Goal: Task Accomplishment & Management: Manage account settings

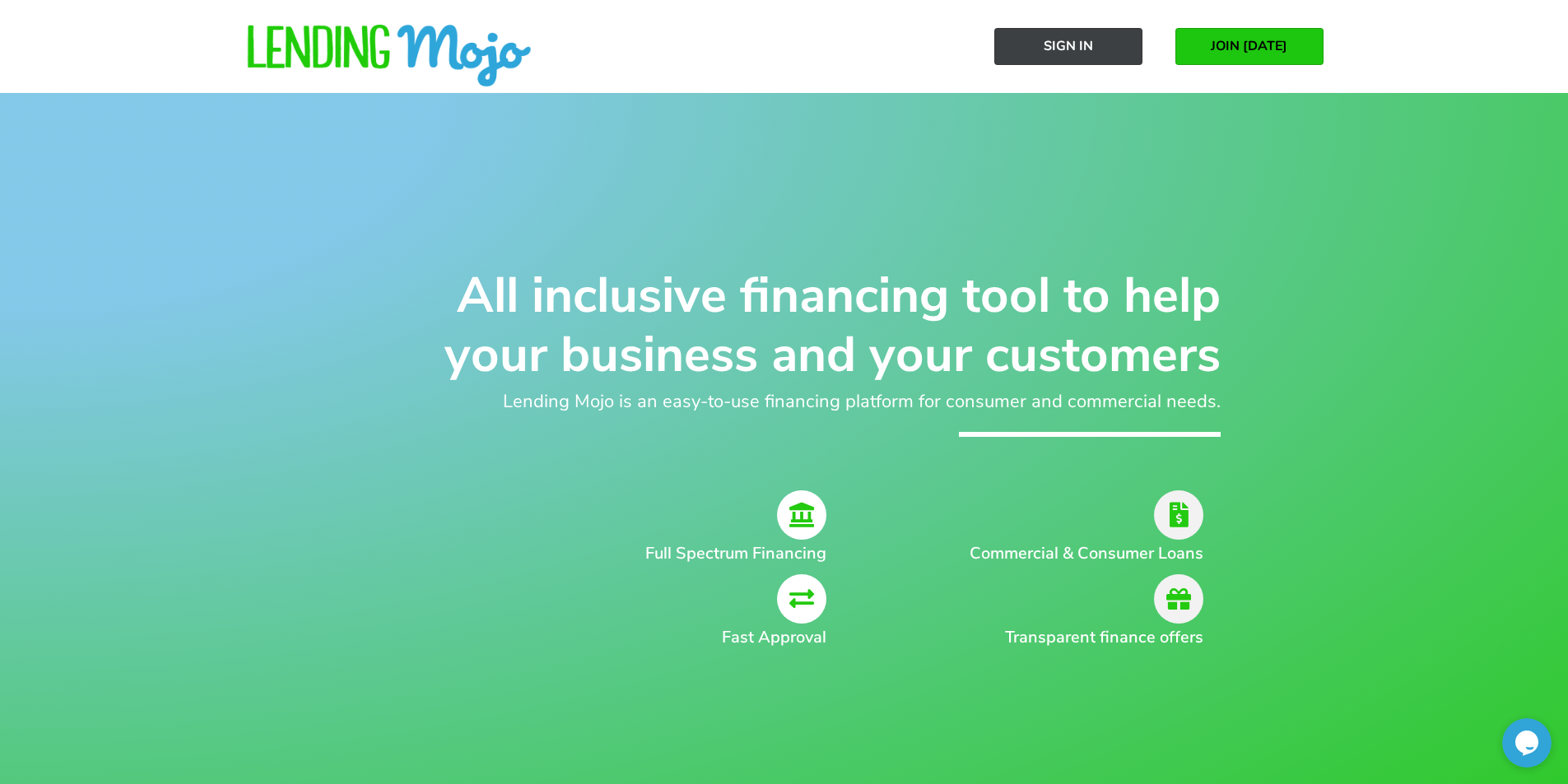
click at [1072, 44] on span "Sign In" at bounding box center [1068, 45] width 49 height 14
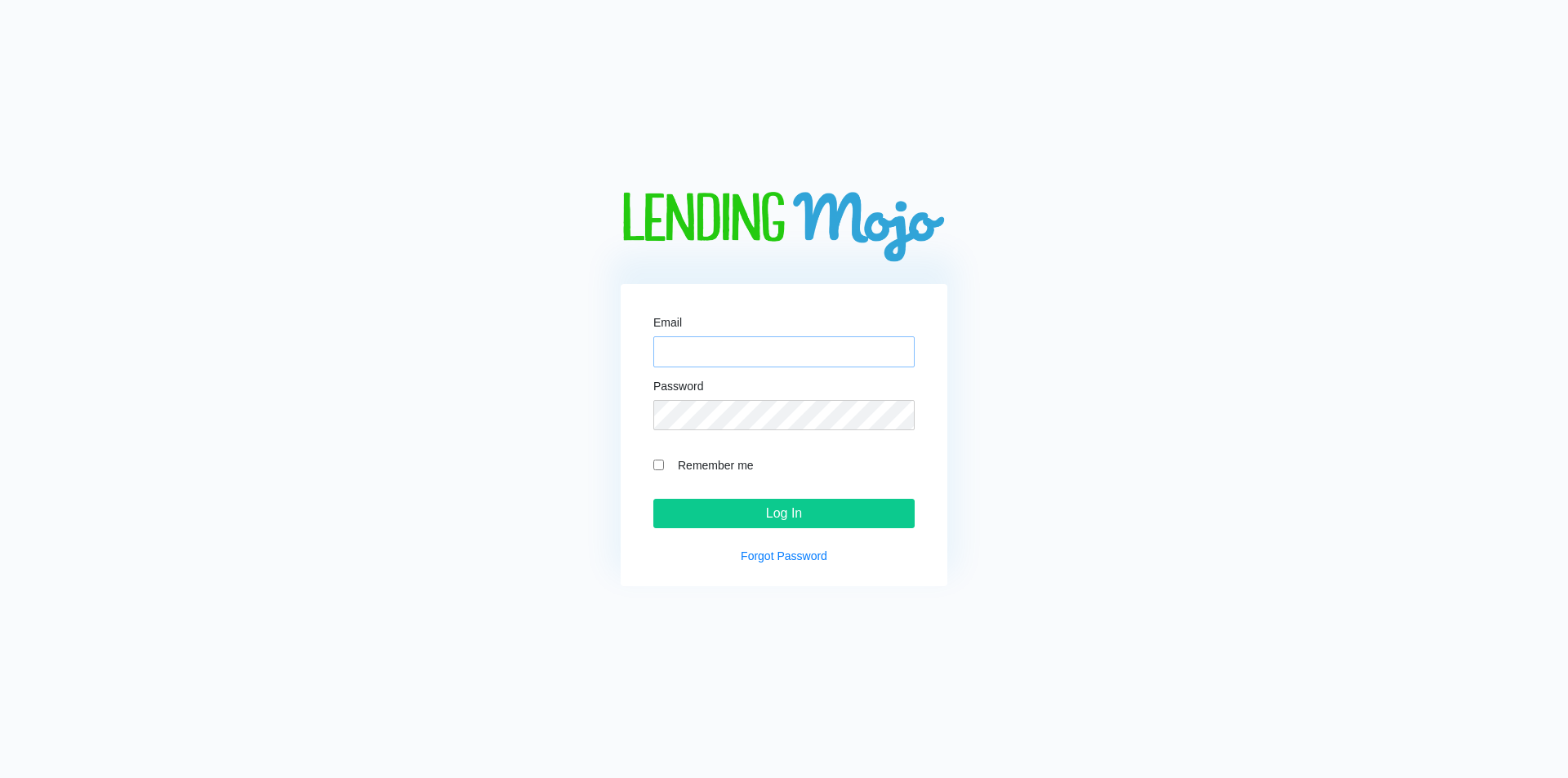
click at [682, 350] on input "Email" at bounding box center [784, 352] width 261 height 31
type input "sthegman@gman.com"
drag, startPoint x: 657, startPoint y: 468, endPoint x: 698, endPoint y: 435, distance: 52.6
click at [658, 468] on input "Remember me" at bounding box center [658, 465] width 11 height 11
checkbox input "true"
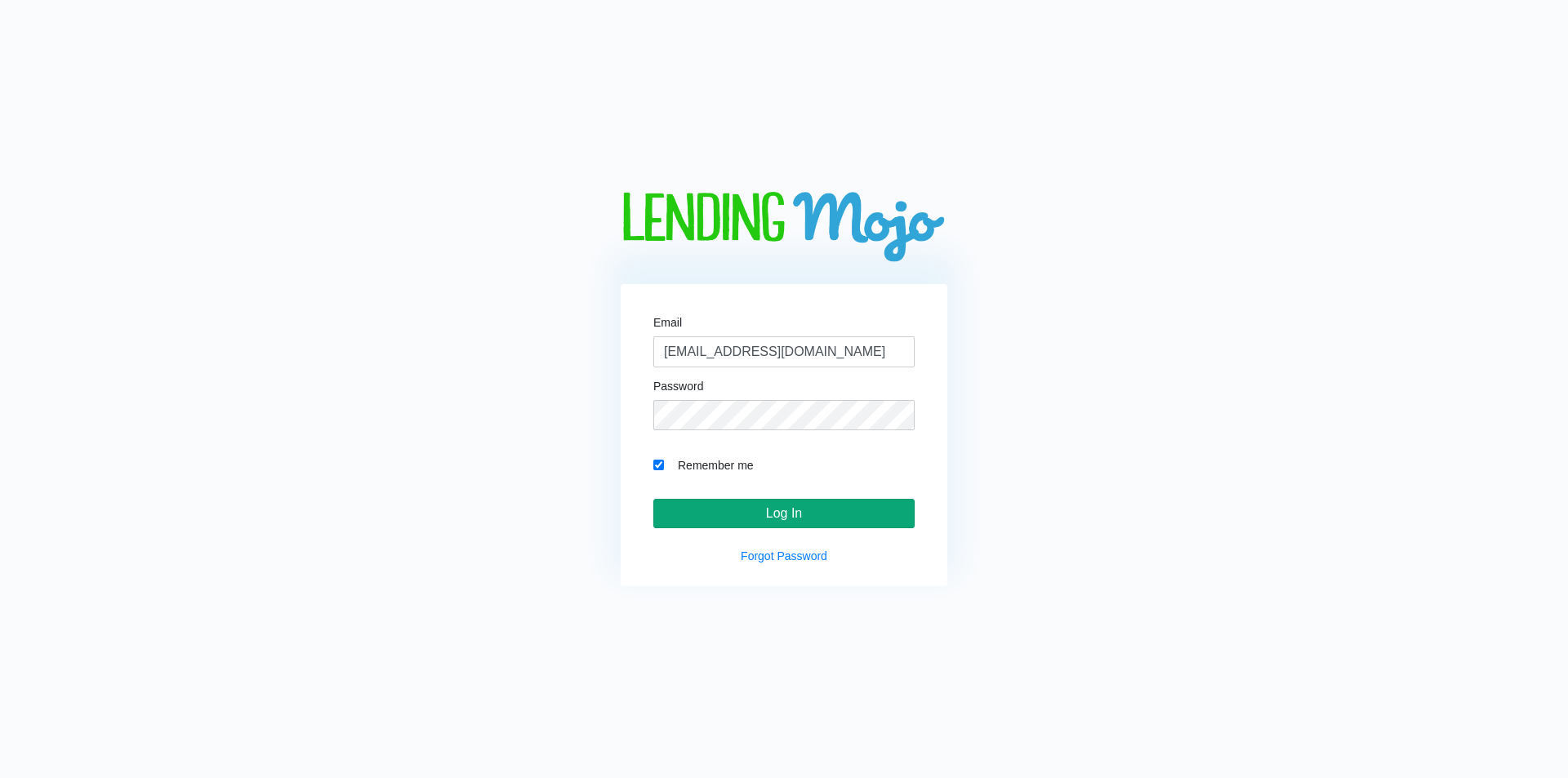
click at [772, 513] on input "Log In" at bounding box center [784, 513] width 261 height 30
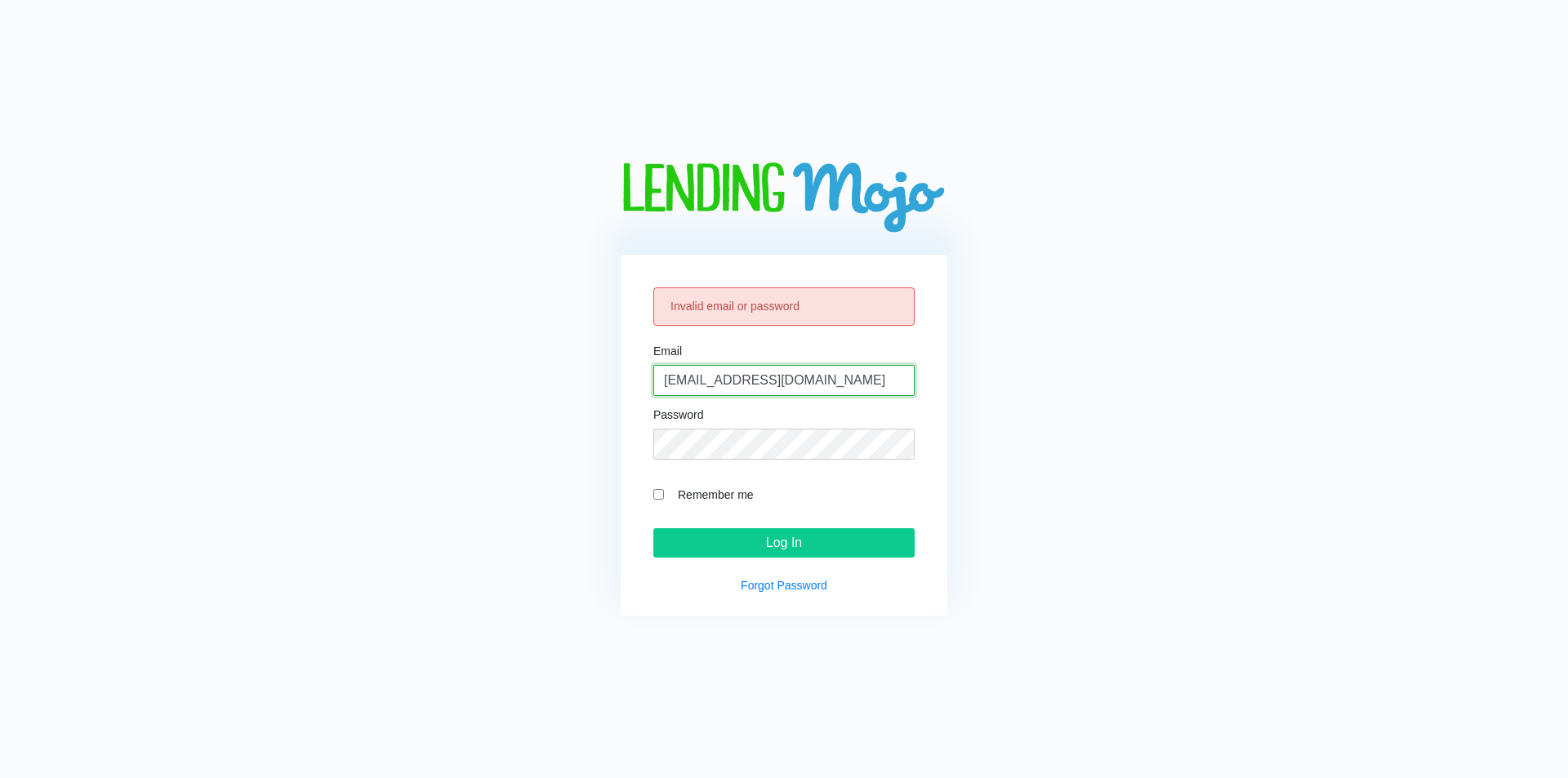
click at [766, 379] on input "sthegman@gman.com" at bounding box center [784, 380] width 261 height 31
type input "[EMAIL_ADDRESS][DOMAIN_NAME]"
click at [672, 496] on label "Remember me" at bounding box center [792, 495] width 245 height 19
click at [664, 496] on input "Remember me" at bounding box center [658, 494] width 11 height 11
checkbox input "true"
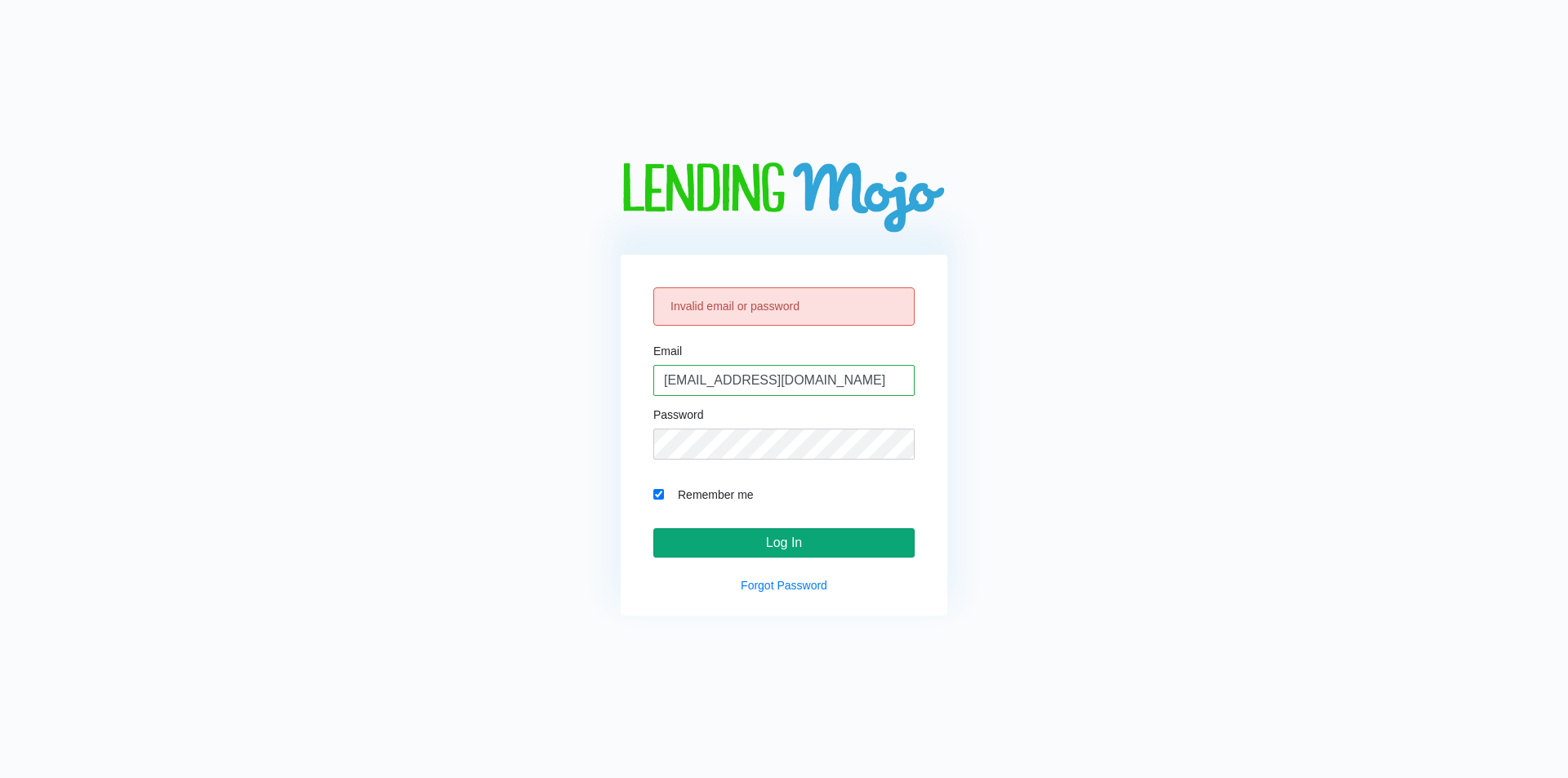
click at [798, 536] on input "Log In" at bounding box center [784, 543] width 261 height 30
click at [679, 486] on label "Remember me" at bounding box center [792, 495] width 245 height 19
click at [664, 489] on input "Remember me" at bounding box center [658, 494] width 11 height 11
checkbox input "true"
click at [816, 535] on input "Log In" at bounding box center [784, 543] width 261 height 30
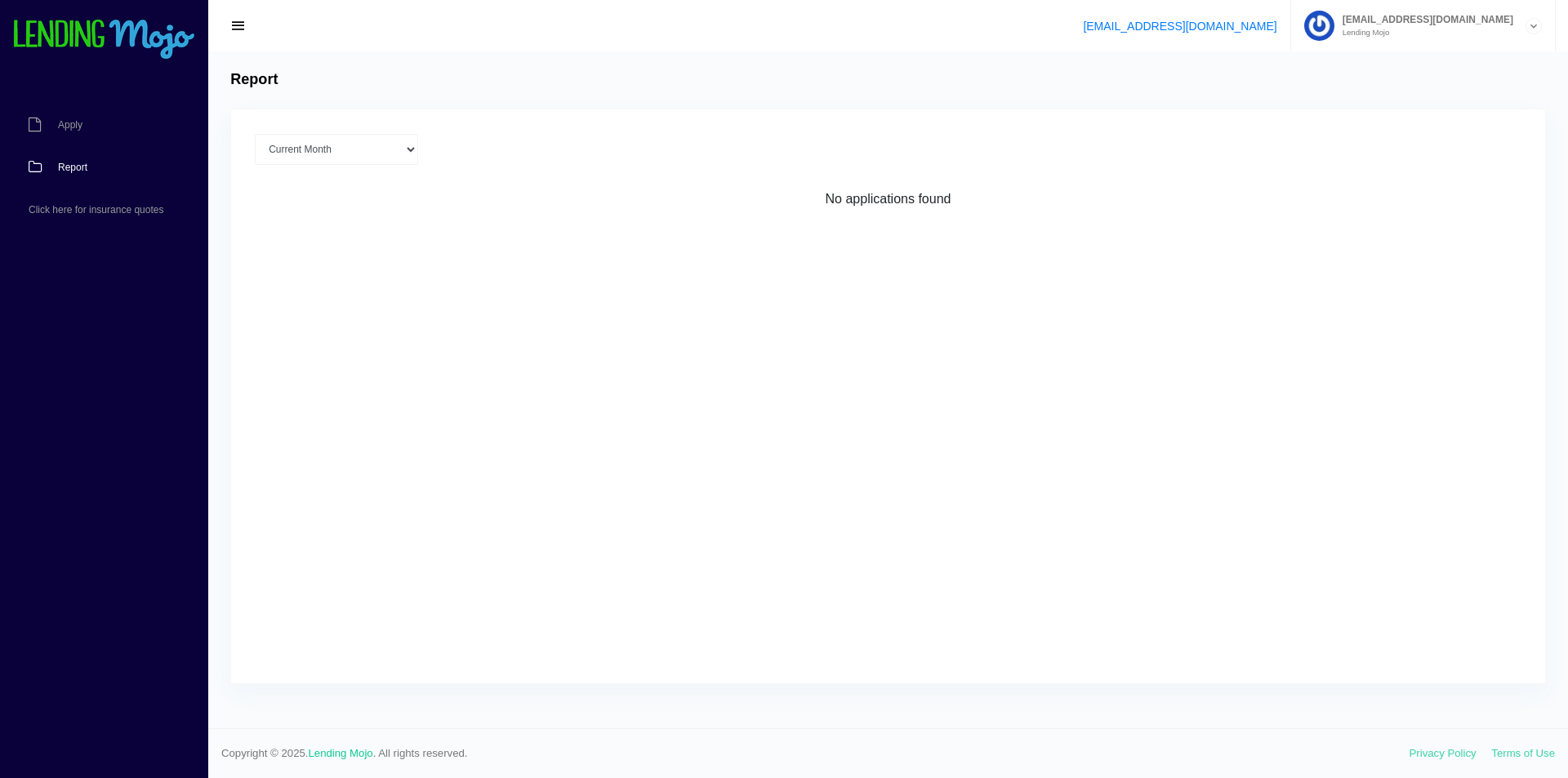
click at [241, 25] on span "button" at bounding box center [238, 26] width 16 height 18
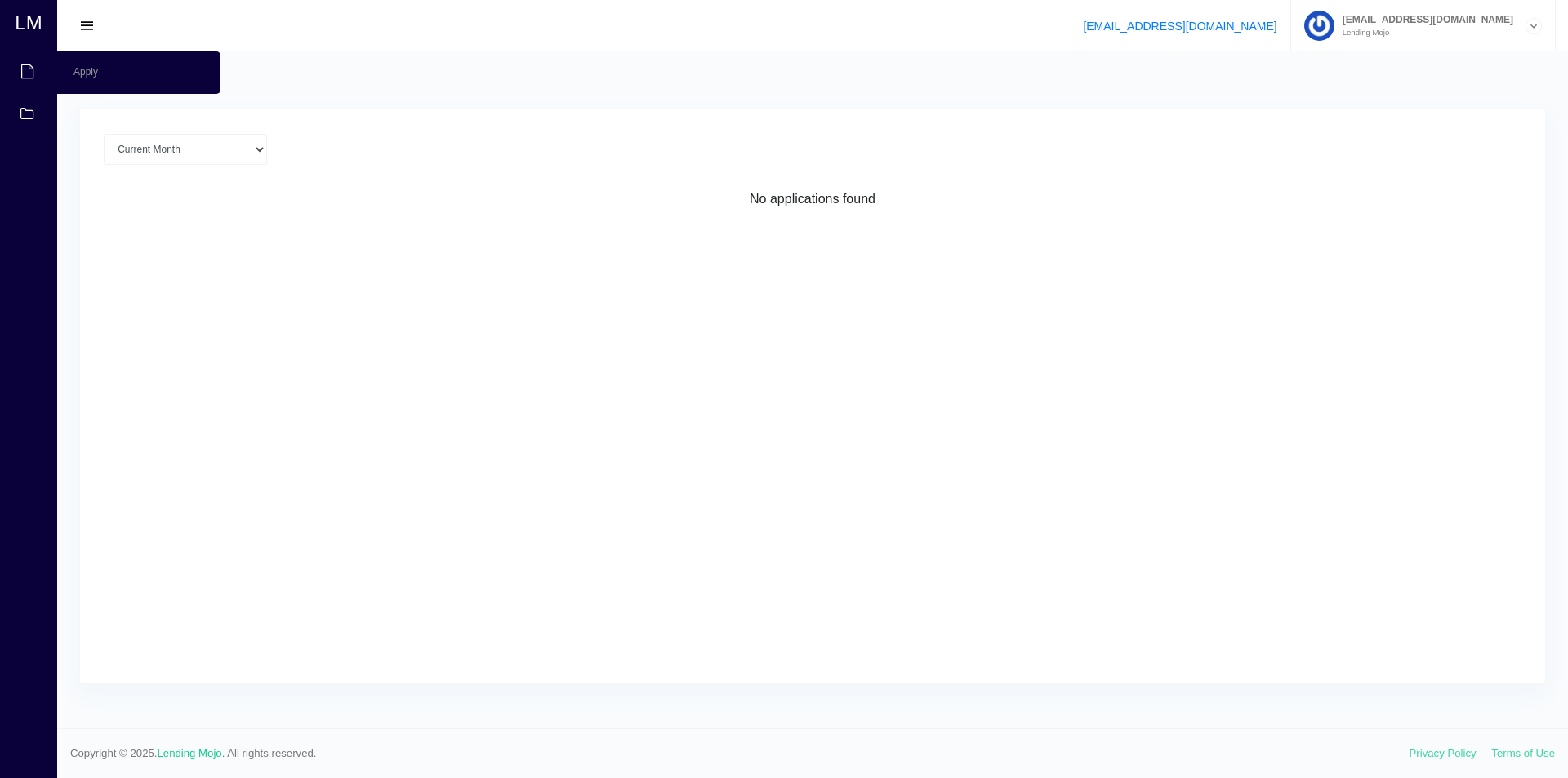
click at [27, 77] on icon at bounding box center [27, 72] width 13 height 14
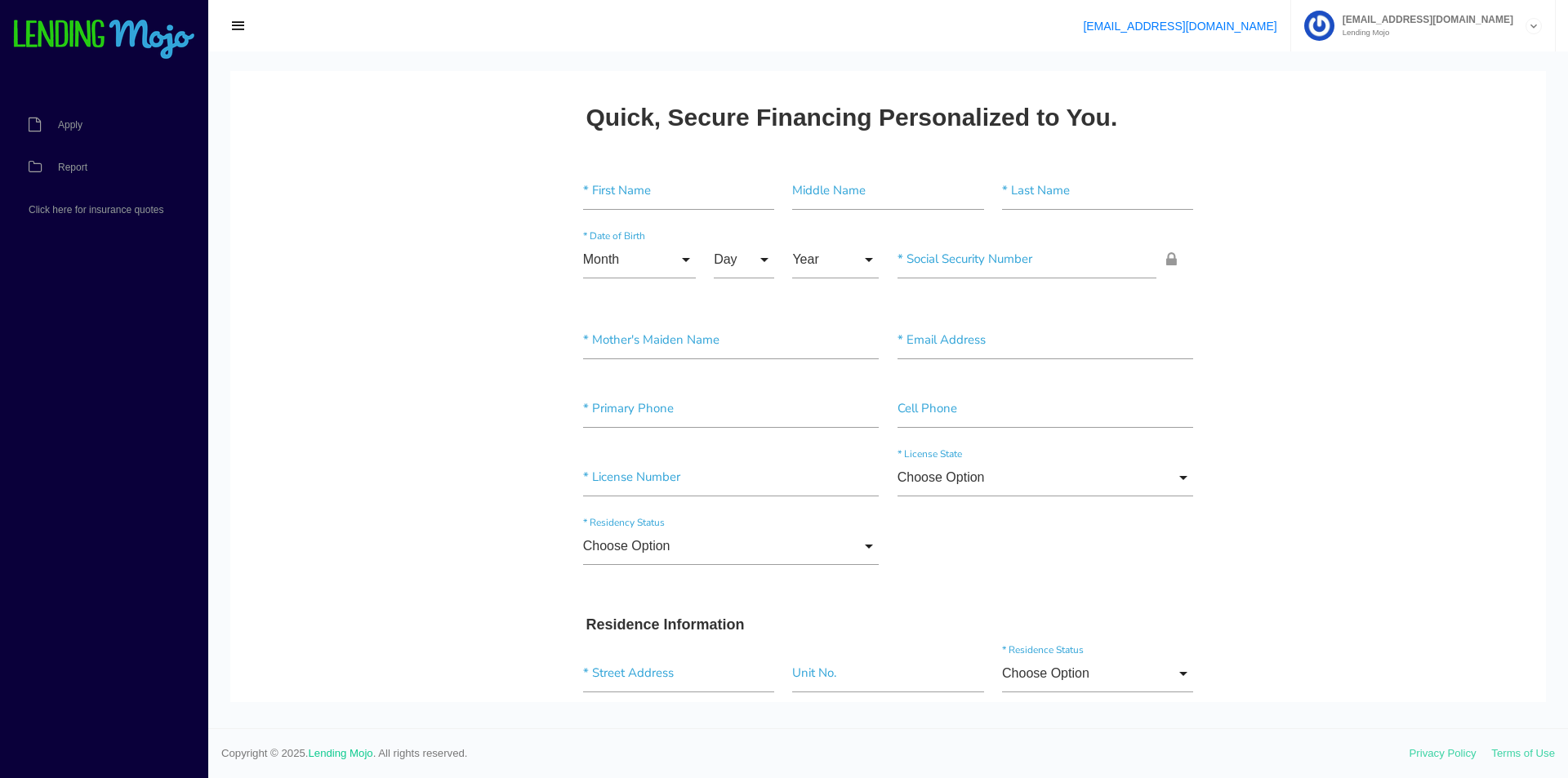
click at [130, 31] on img at bounding box center [104, 40] width 183 height 41
